Goal: Navigation & Orientation: Find specific page/section

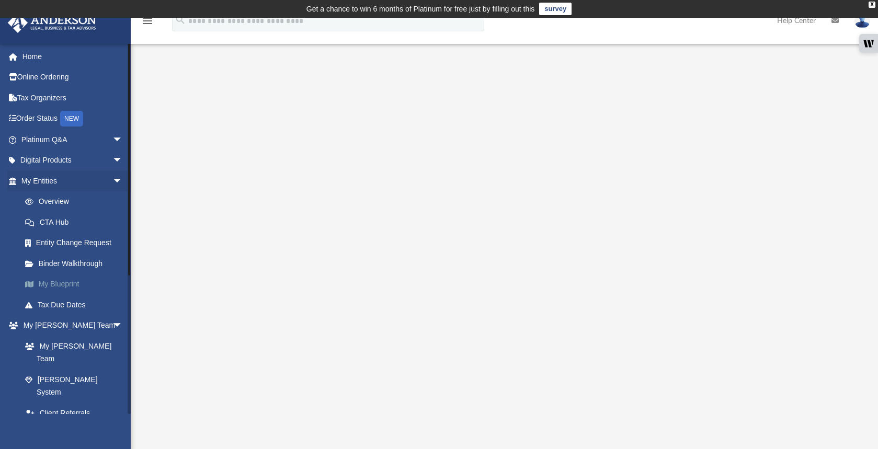
click at [69, 284] on link "My Blueprint" at bounding box center [77, 284] width 124 height 21
click at [55, 283] on link "My Blueprint" at bounding box center [77, 284] width 124 height 21
click at [54, 202] on link "Overview" at bounding box center [77, 201] width 124 height 21
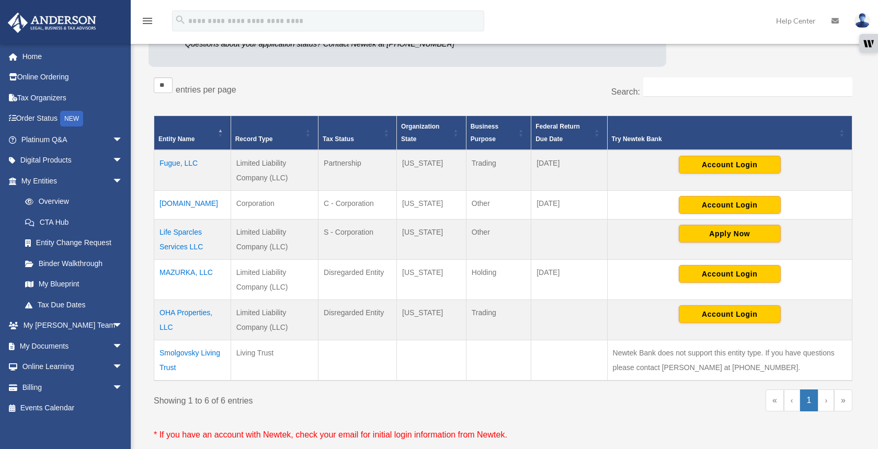
scroll to position [169, 0]
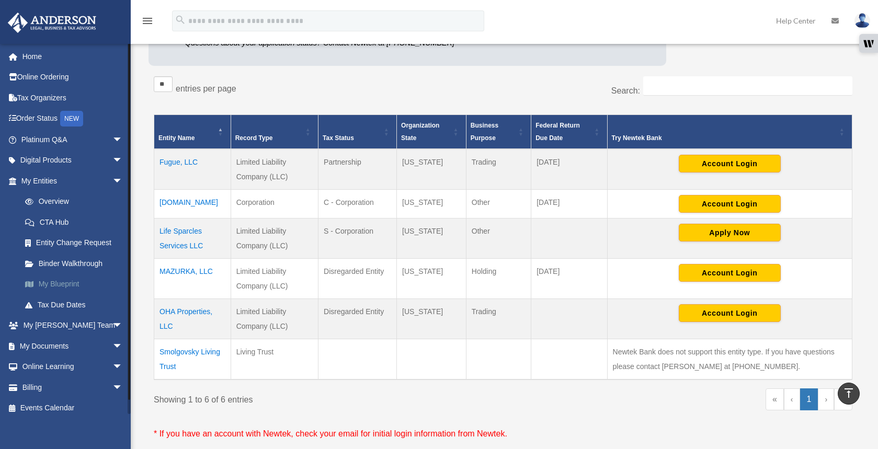
click at [54, 280] on link "My Blueprint" at bounding box center [77, 284] width 124 height 21
